Goal: Transaction & Acquisition: Download file/media

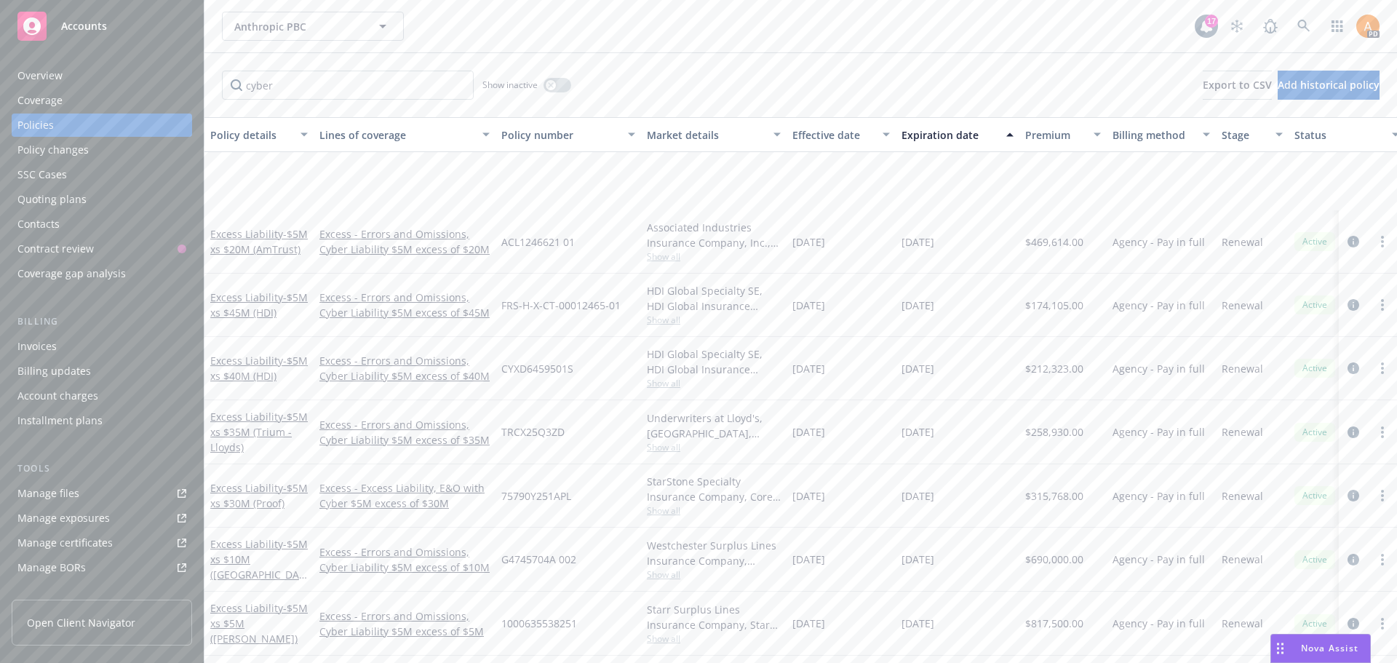
scroll to position [132, 0]
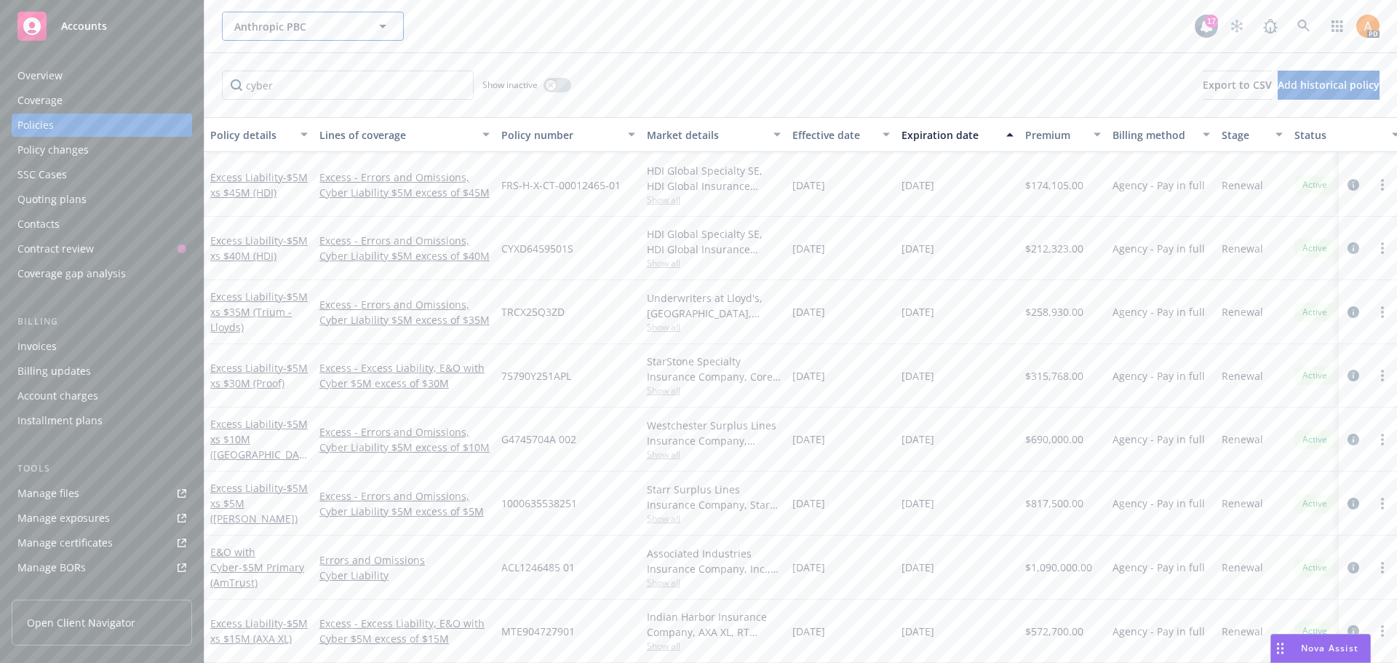
click at [323, 31] on span "Anthropic PBC" at bounding box center [297, 26] width 126 height 15
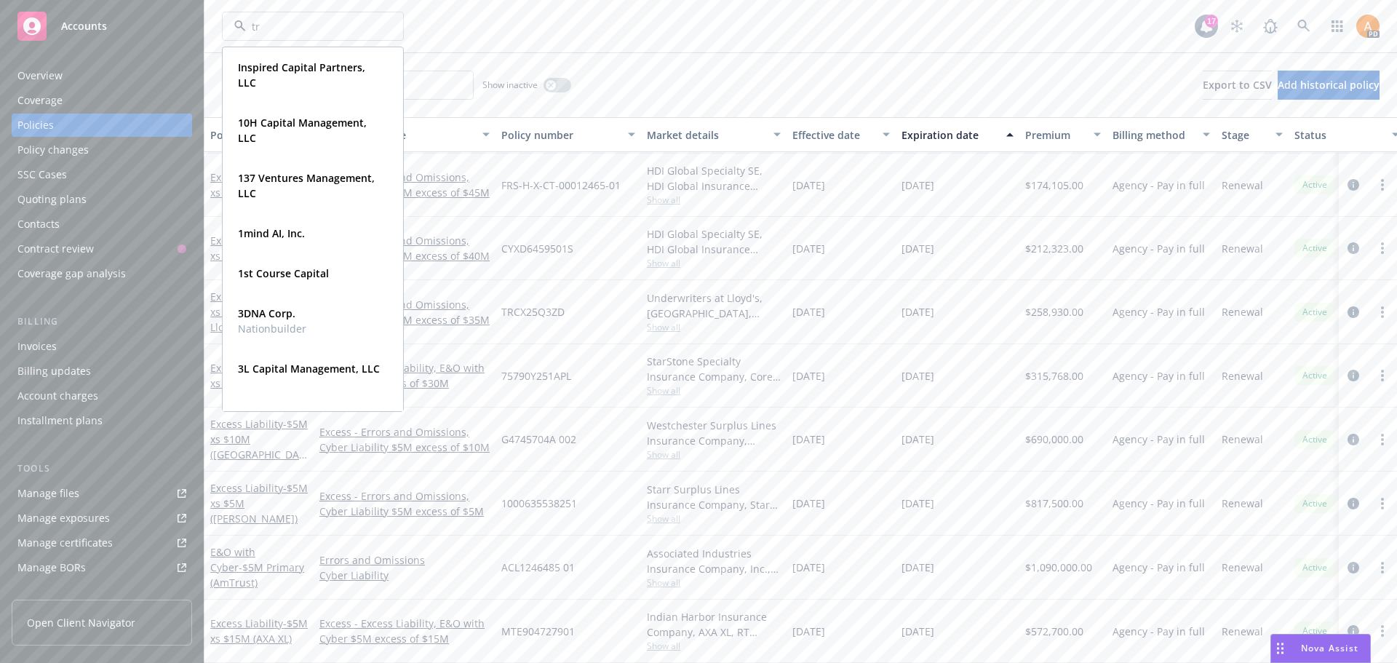
type input "trm"
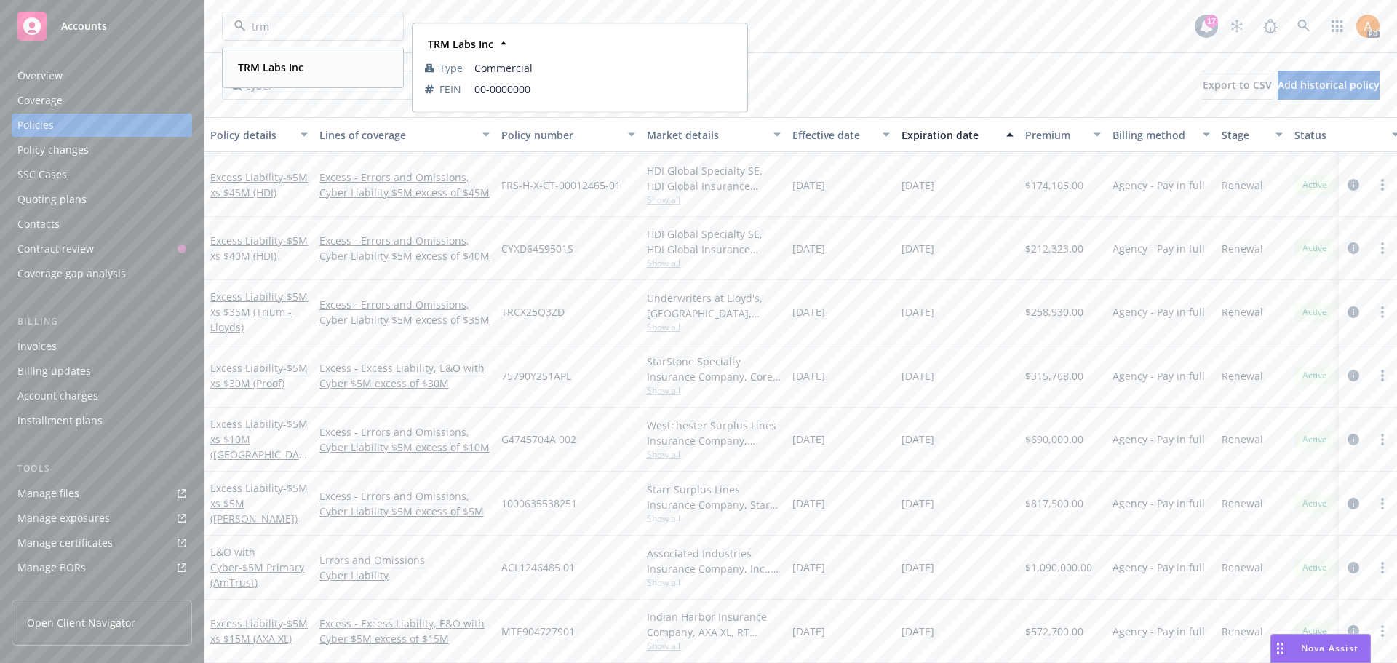
click at [296, 67] on strong "TRM Labs Inc" at bounding box center [270, 67] width 65 height 14
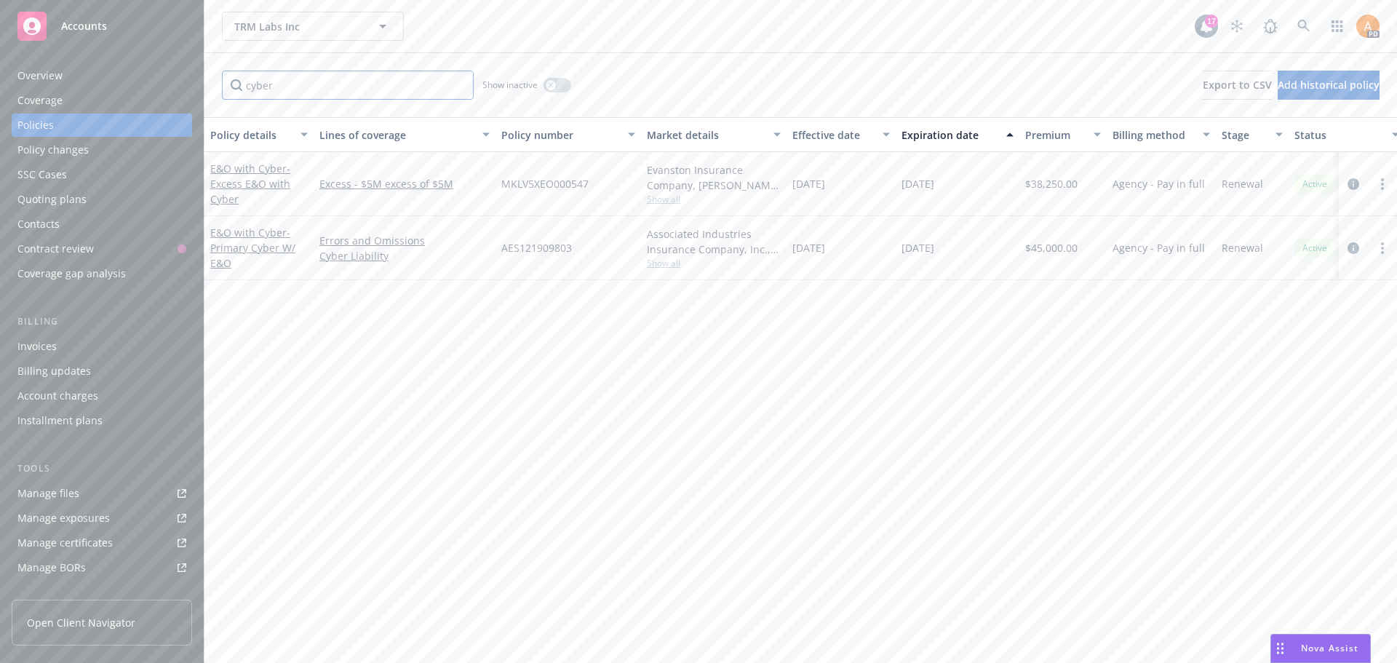
click at [453, 84] on input "cyber" at bounding box center [348, 85] width 252 height 29
click at [458, 86] on input "cyber" at bounding box center [348, 85] width 252 height 29
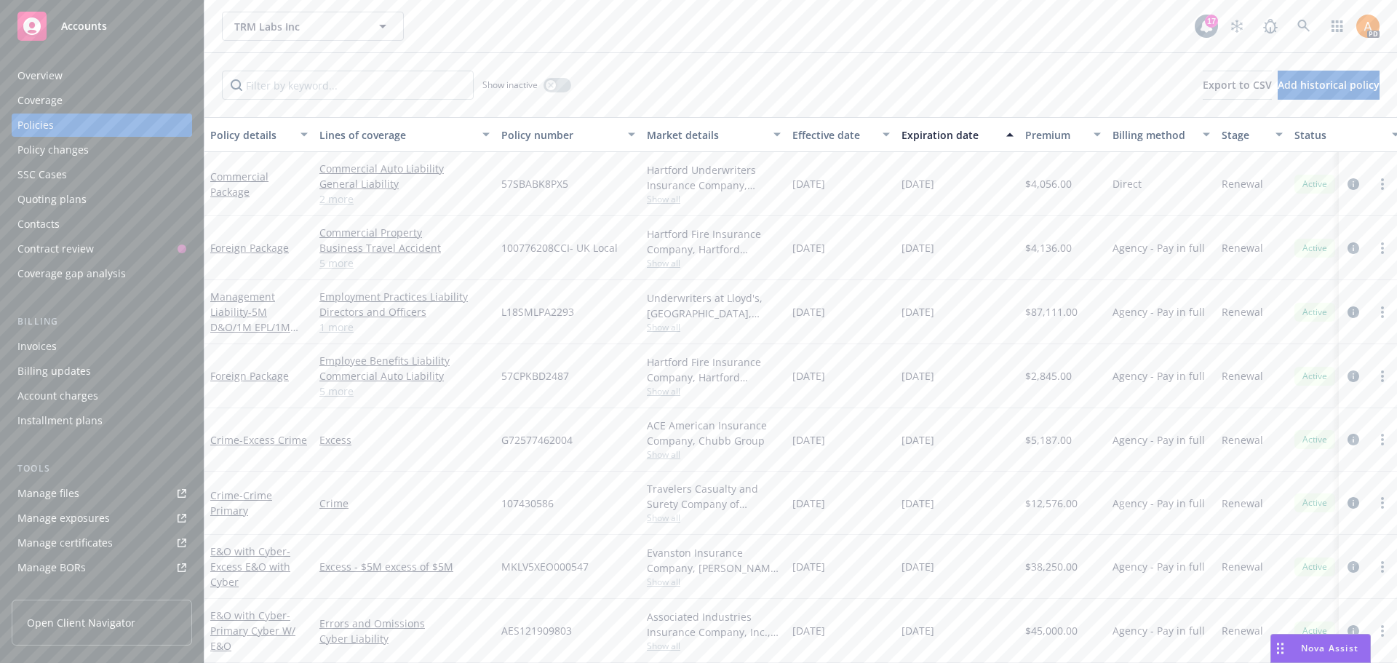
click at [341, 198] on link "2 more" at bounding box center [404, 198] width 170 height 15
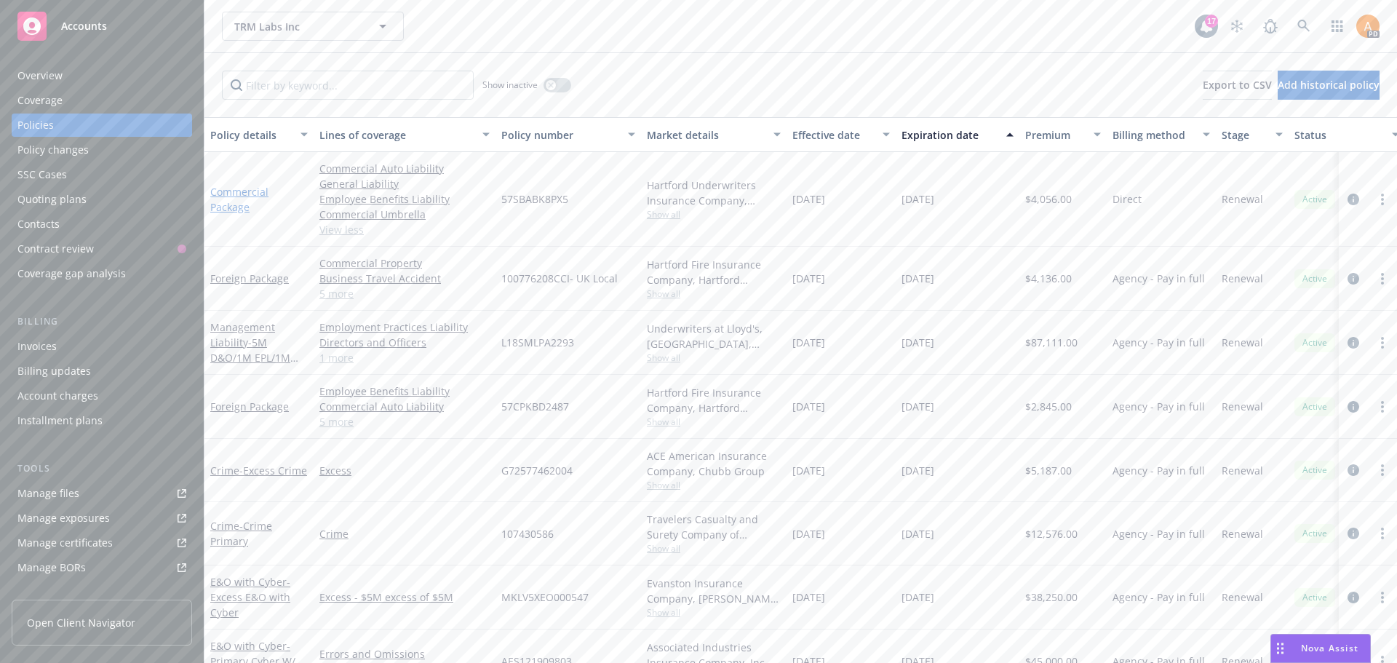
click at [221, 209] on link "Commercial Package" at bounding box center [239, 199] width 58 height 29
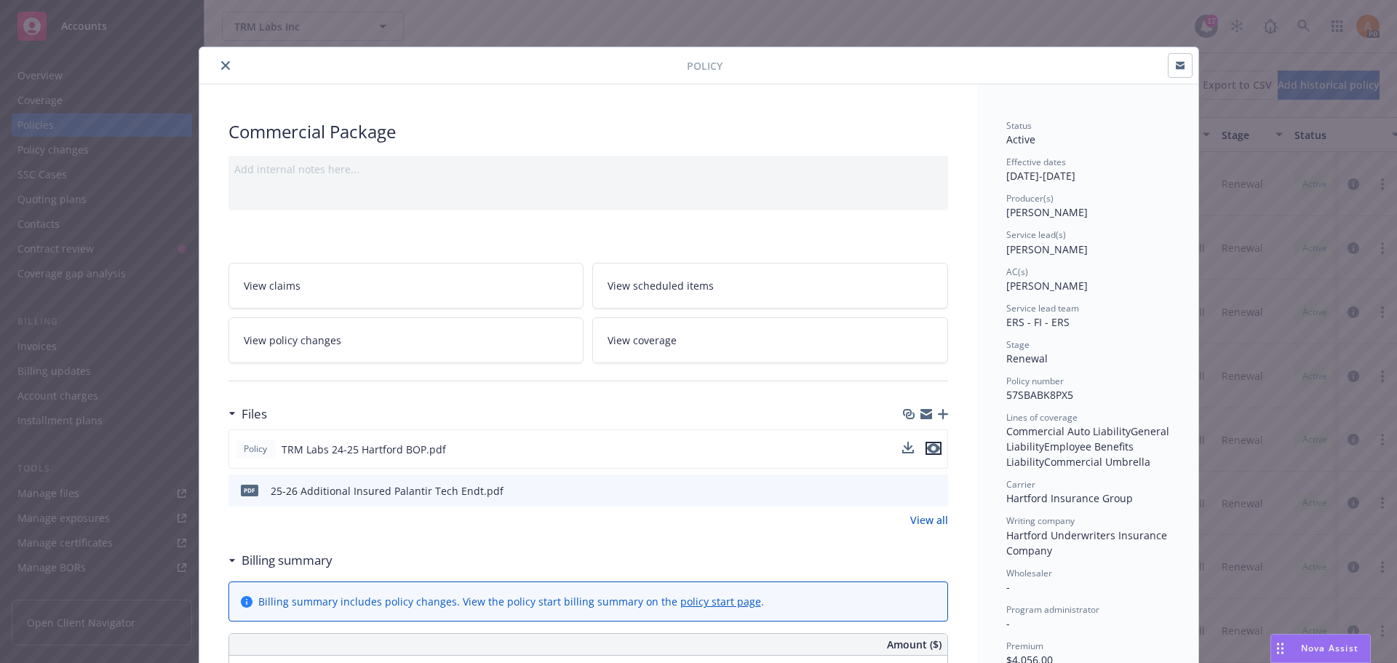
click at [933, 448] on icon "preview file" at bounding box center [933, 448] width 13 height 10
click at [226, 65] on button "close" at bounding box center [225, 65] width 17 height 17
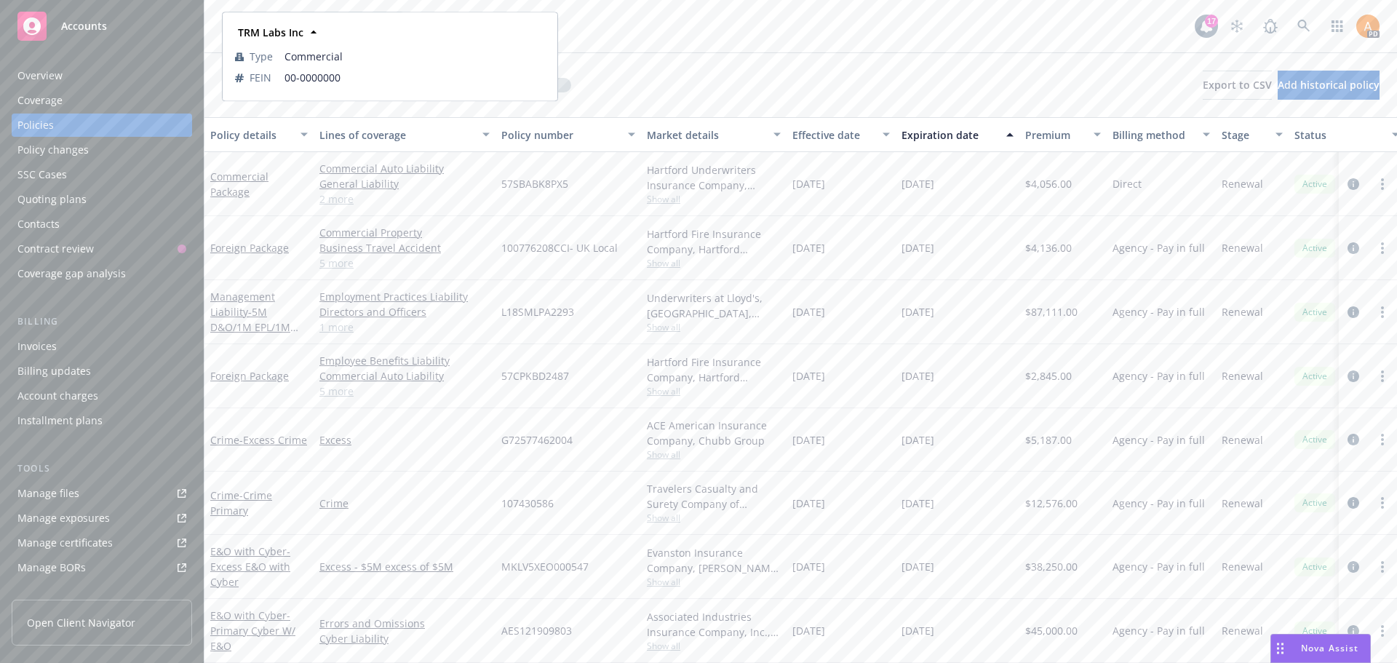
click at [289, 22] on div "TRM Labs Inc" at bounding box center [269, 32] width 74 height 21
click at [630, 36] on div "TRM Labs Inc TRM Labs Inc TRM Labs Inc Type Commercial FEIN 00-0000000" at bounding box center [708, 26] width 973 height 29
click at [351, 24] on span "TRM Labs Inc" at bounding box center [297, 26] width 126 height 15
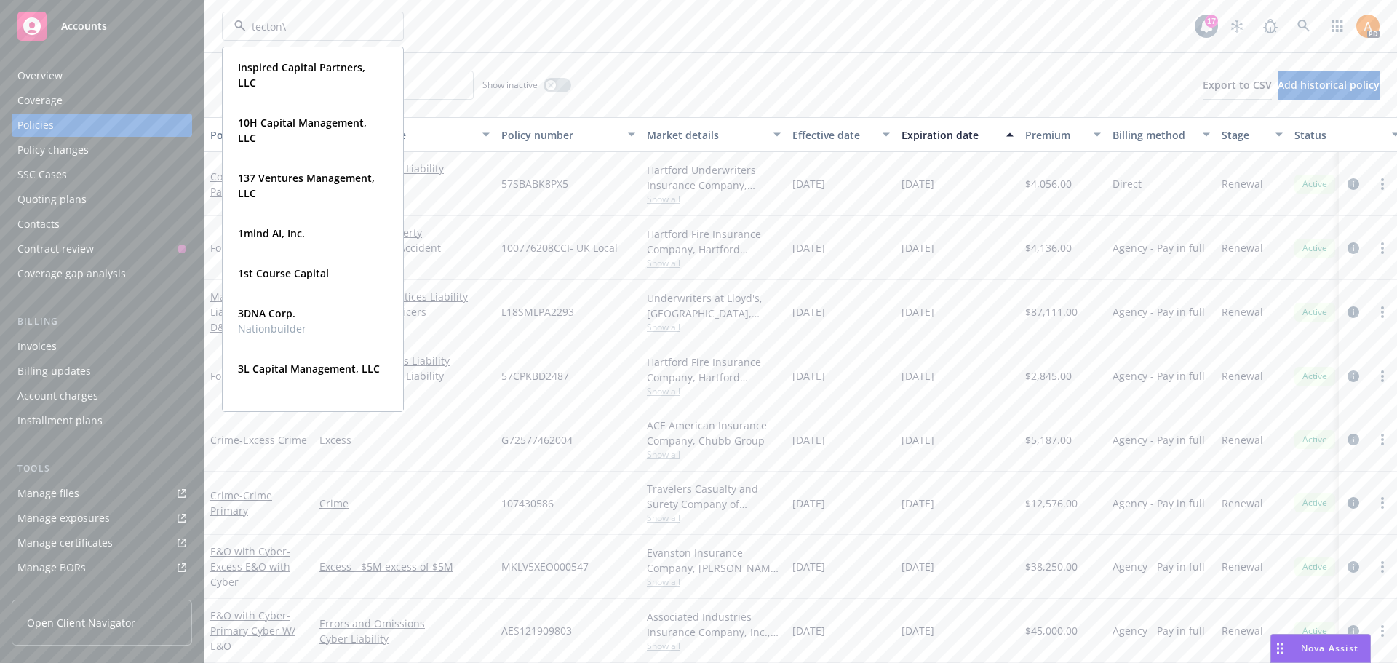
type input "tecton"
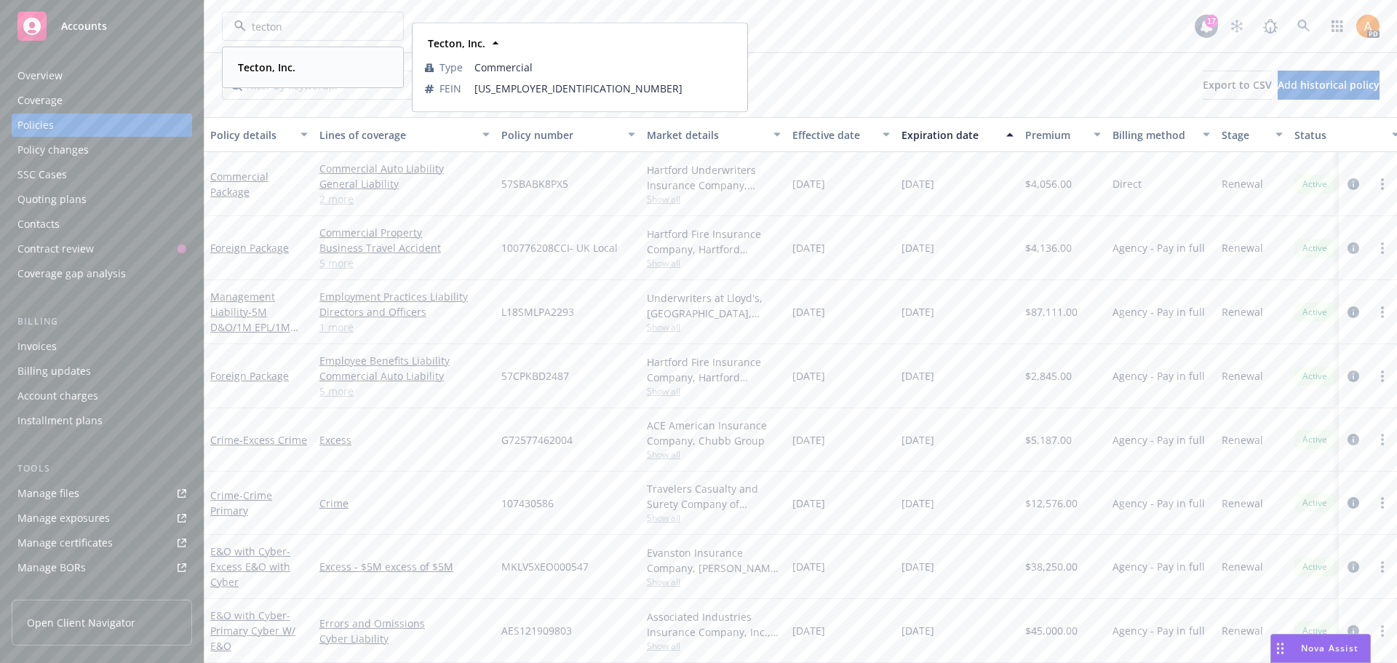
click at [243, 66] on strong "Tecton, Inc." at bounding box center [266, 67] width 57 height 14
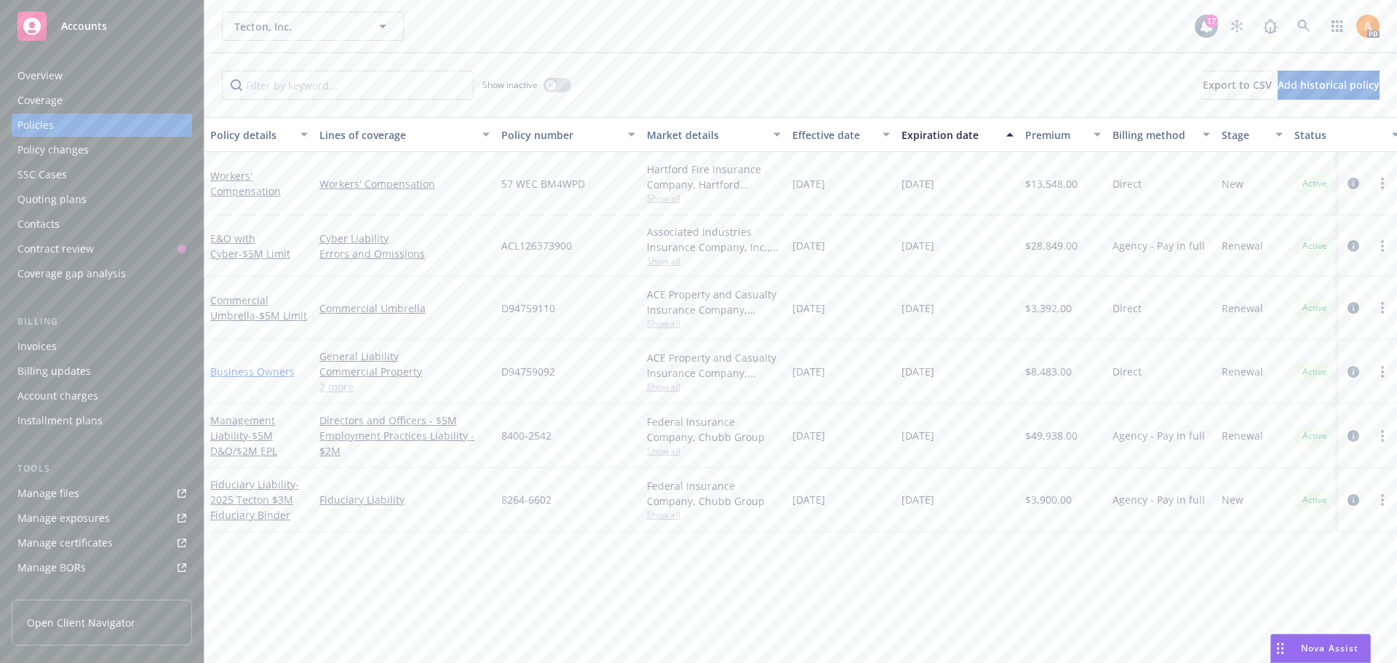
click at [239, 370] on link "Business Owners" at bounding box center [252, 372] width 84 height 14
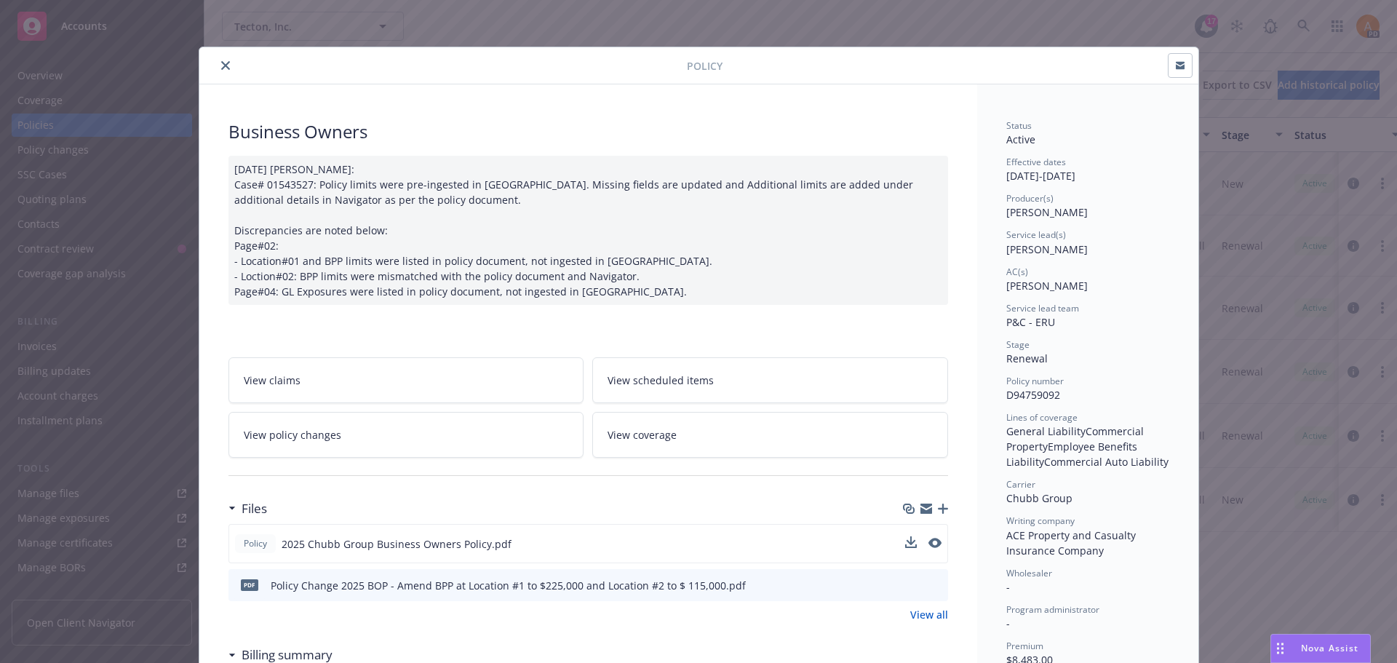
click at [910, 548] on button at bounding box center [911, 543] width 12 height 15
click at [906, 584] on icon "download file" at bounding box center [911, 585] width 12 height 12
click at [906, 540] on icon "download file" at bounding box center [910, 543] width 12 height 12
click at [221, 68] on icon "close" at bounding box center [225, 65] width 9 height 9
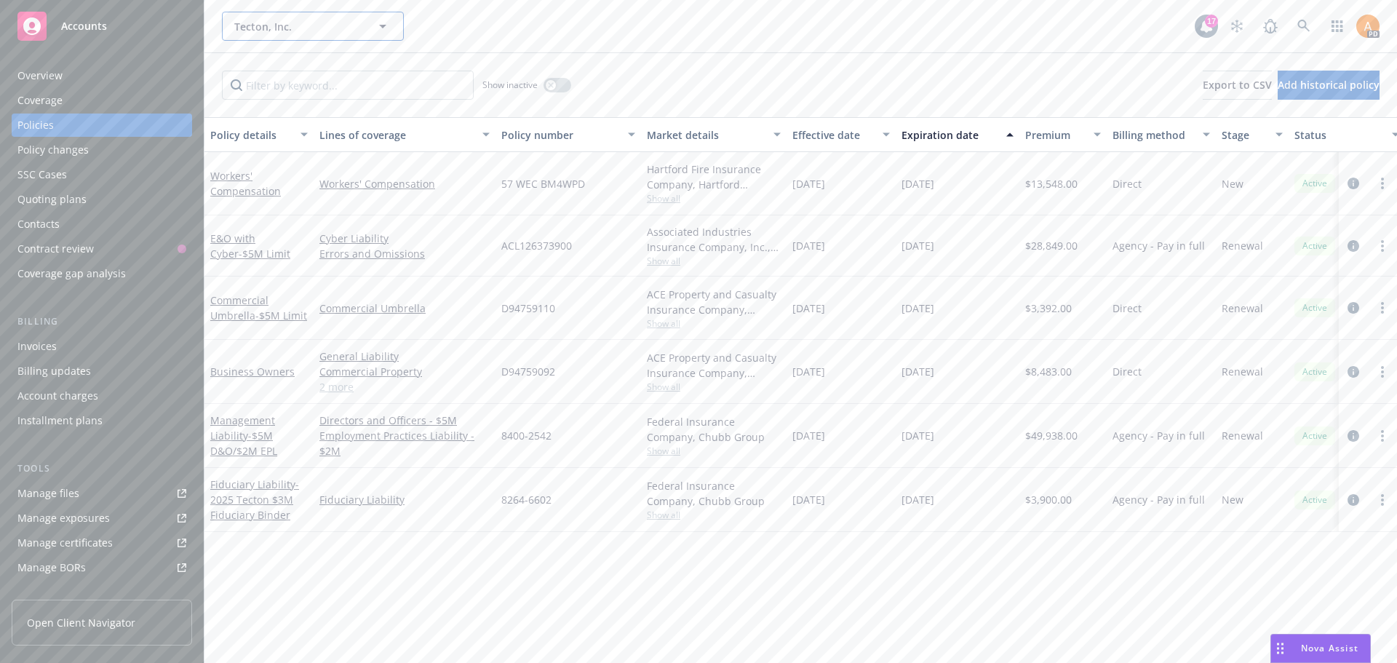
click at [330, 32] on span "Tecton, Inc." at bounding box center [297, 26] width 126 height 15
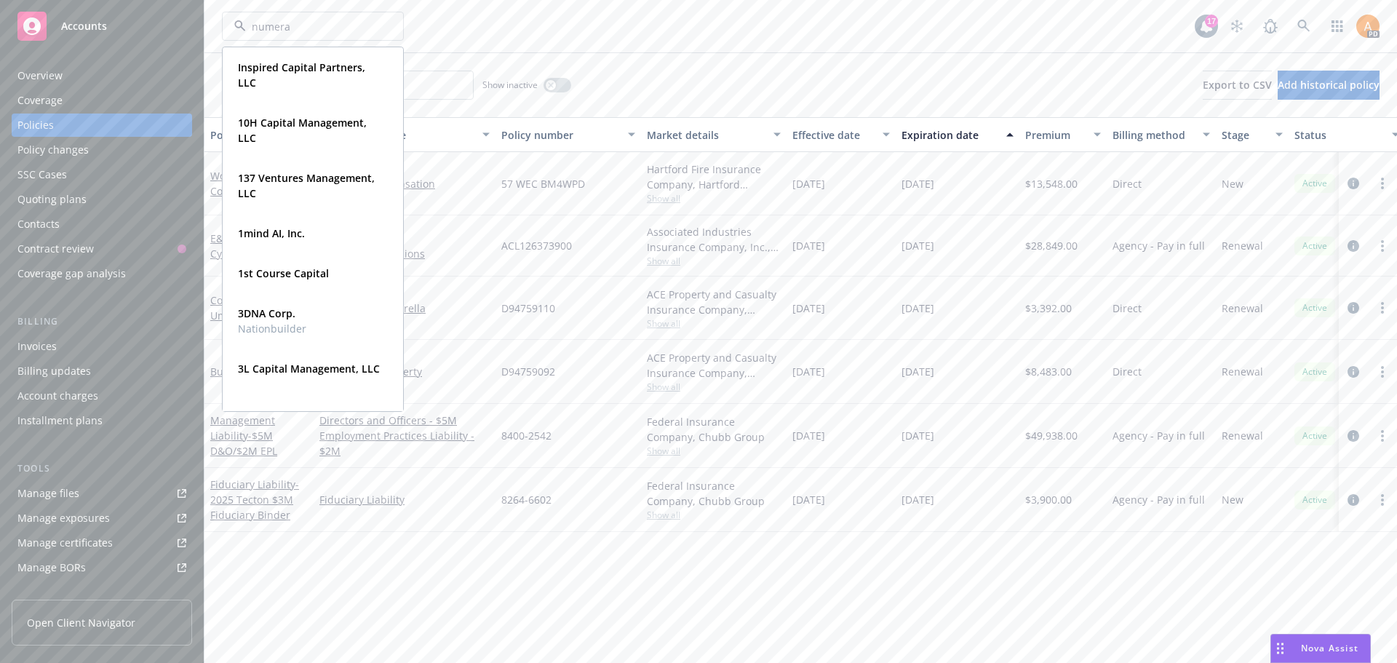
type input "numeral"
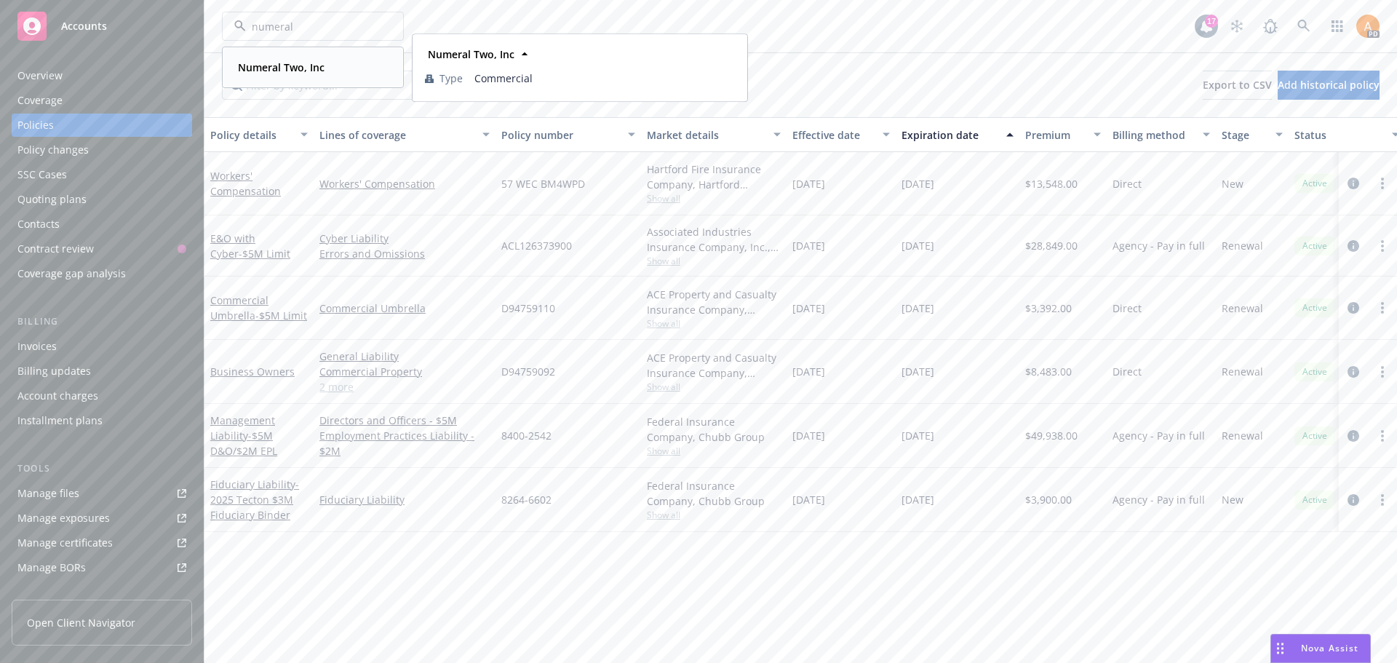
click at [315, 71] on strong "Numeral Two, Inc" at bounding box center [281, 67] width 87 height 14
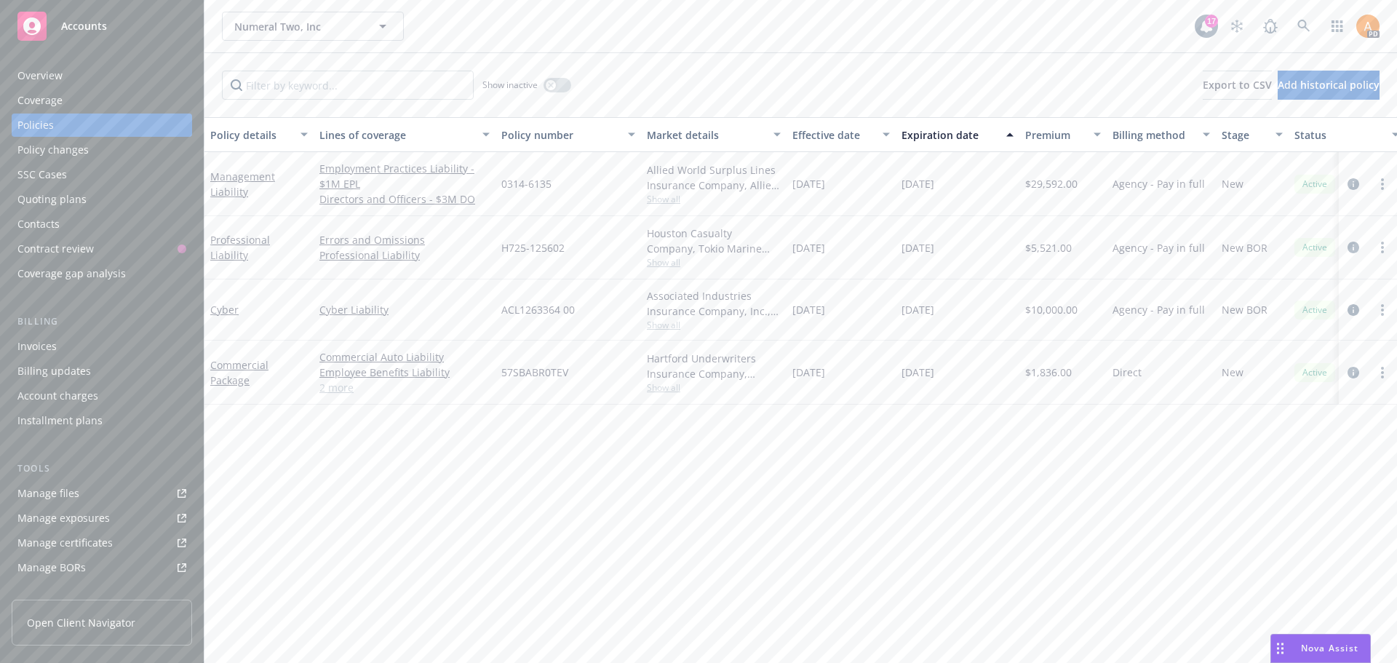
click at [663, 261] on span "Show all" at bounding box center [714, 262] width 134 height 12
click at [254, 242] on link "Professional Liability" at bounding box center [240, 247] width 60 height 29
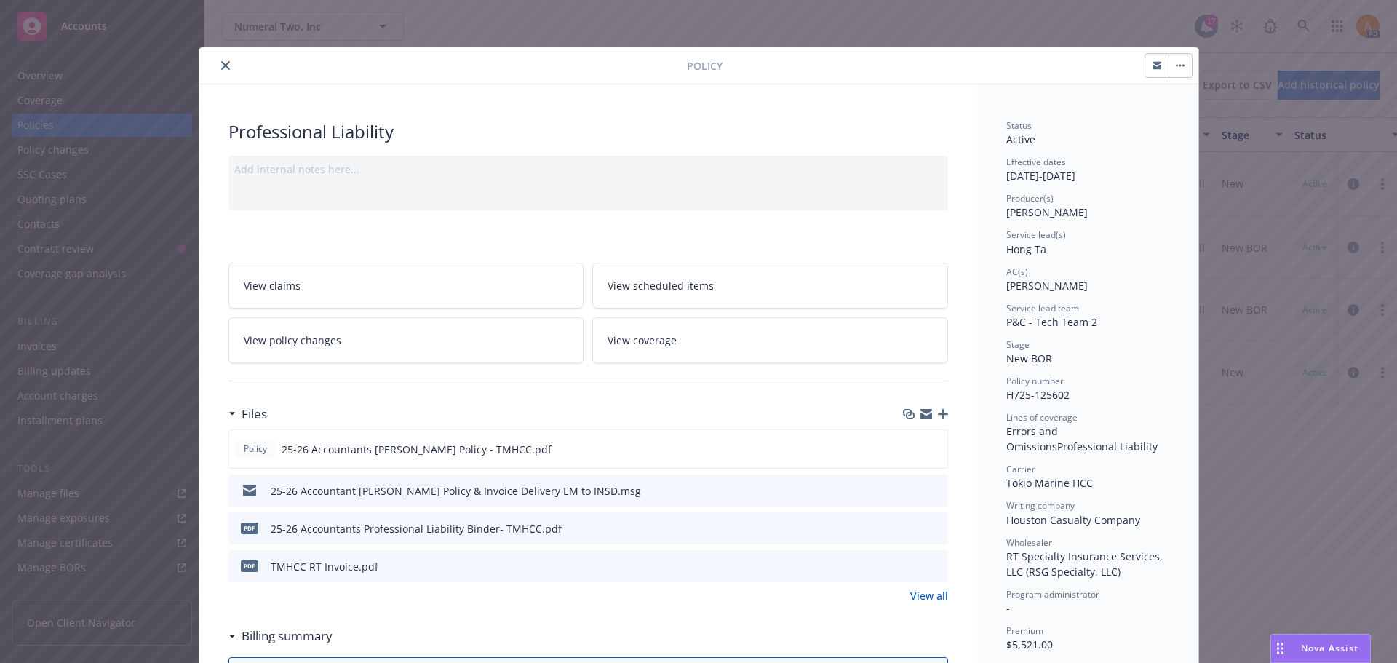
click at [221, 64] on icon "close" at bounding box center [225, 65] width 9 height 9
